Goal: Feedback & Contribution: Leave review/rating

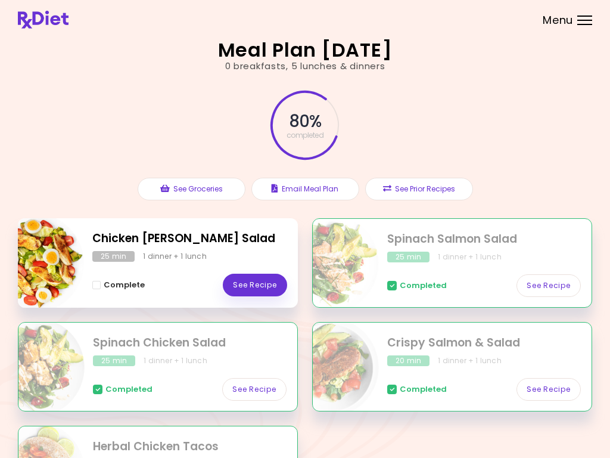
click at [254, 289] on link "See Recipe" at bounding box center [255, 285] width 64 height 23
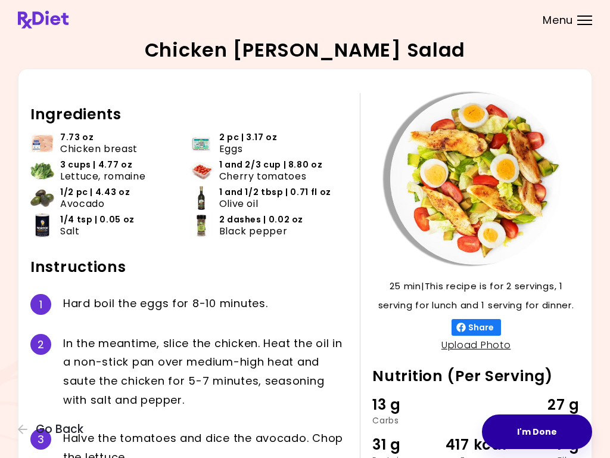
click at [532, 431] on button "I'm Done" at bounding box center [537, 431] width 110 height 35
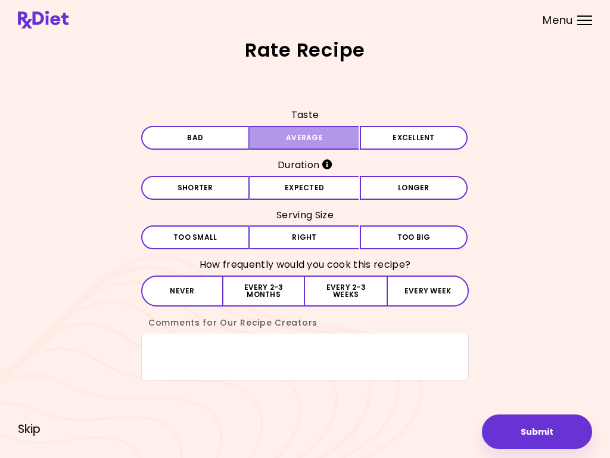
click at [320, 147] on button "Average" at bounding box center [304, 138] width 108 height 24
click at [323, 188] on button "Expected" at bounding box center [304, 188] width 108 height 24
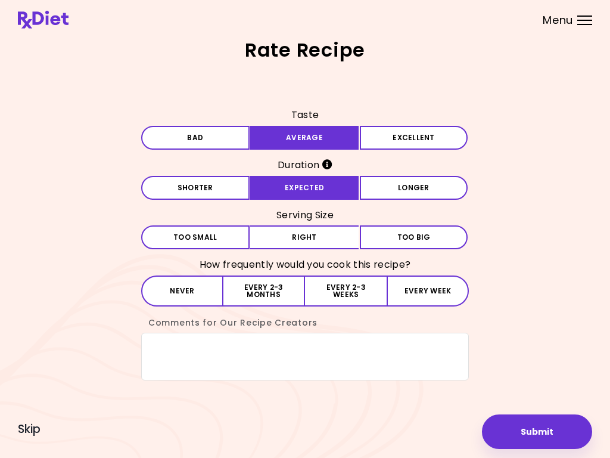
click at [317, 245] on button "Right" at bounding box center [304, 237] width 108 height 24
click at [432, 291] on button "Every week" at bounding box center [428, 290] width 82 height 31
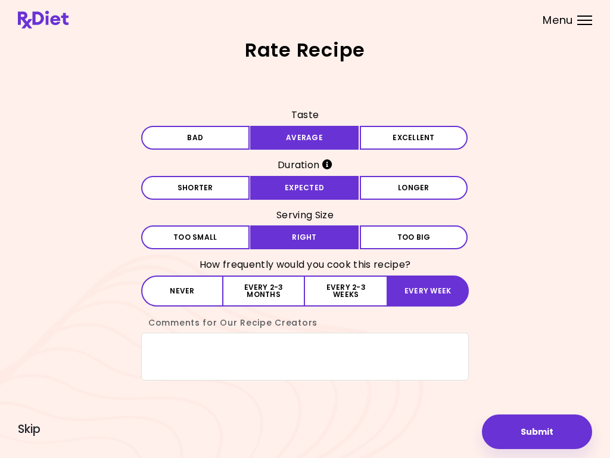
click at [536, 436] on button "Submit" at bounding box center [537, 431] width 110 height 35
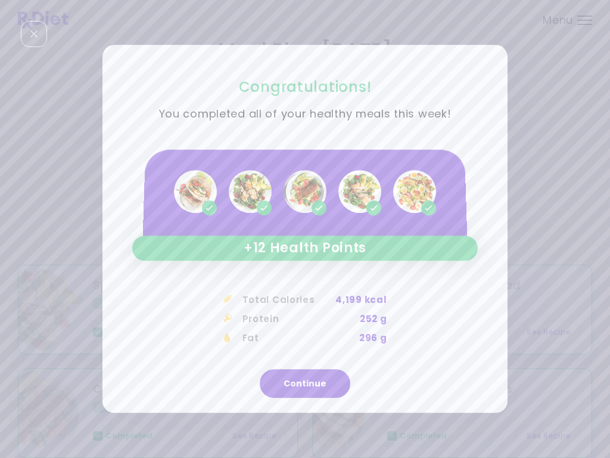
click at [303, 387] on button "Continue" at bounding box center [305, 383] width 91 height 29
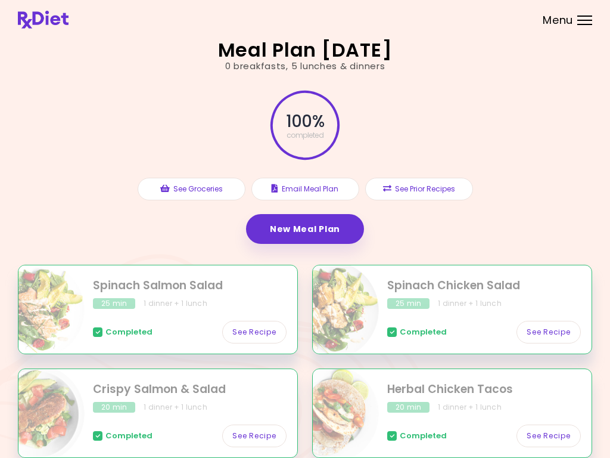
click at [322, 231] on link "New Meal Plan" at bounding box center [305, 229] width 118 height 30
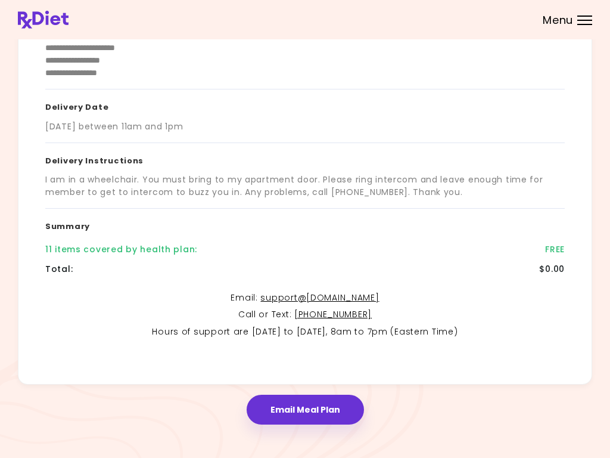
scroll to position [162, 0]
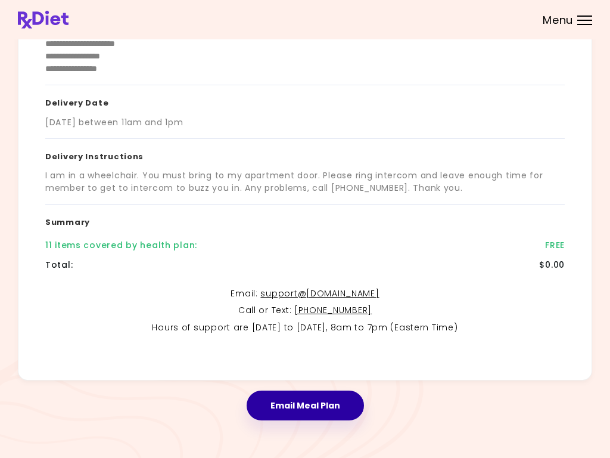
click at [309, 408] on button "Email Meal Plan" at bounding box center [305, 405] width 117 height 30
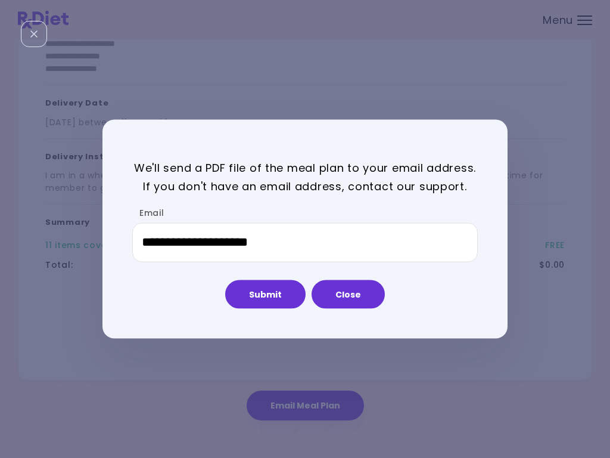
click at [279, 303] on button "Submit" at bounding box center [265, 293] width 80 height 29
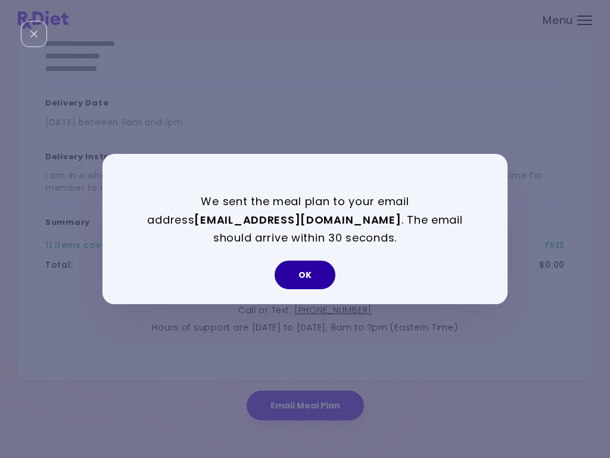
click at [317, 279] on button "OK" at bounding box center [305, 274] width 61 height 29
